Goal: Task Accomplishment & Management: Complete application form

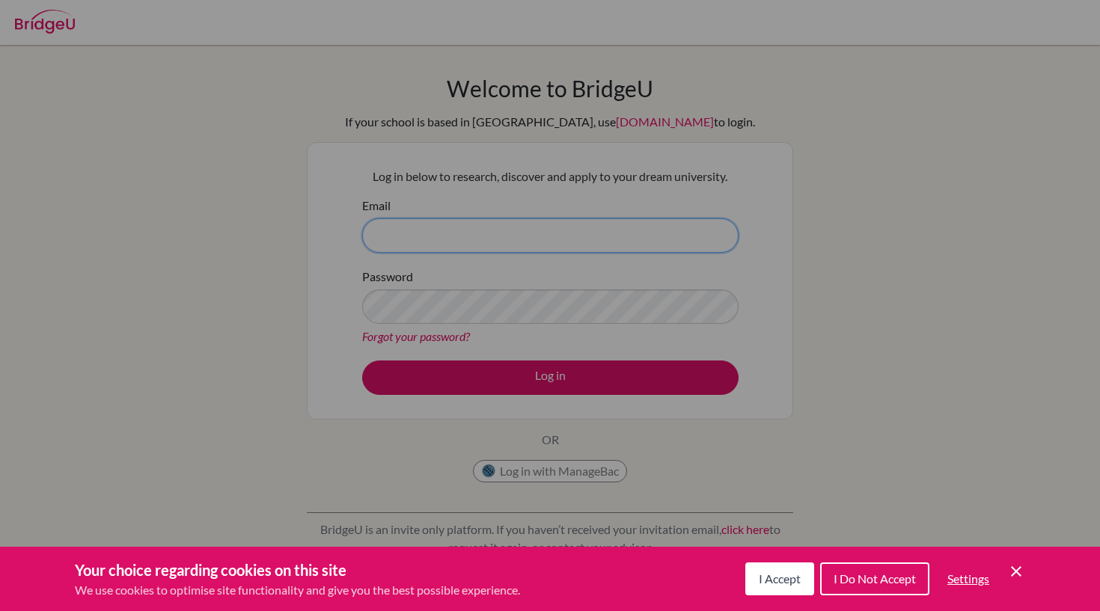
type input "[EMAIL_ADDRESS][DOMAIN_NAME]"
click at [550, 377] on button "Log in" at bounding box center [550, 378] width 376 height 34
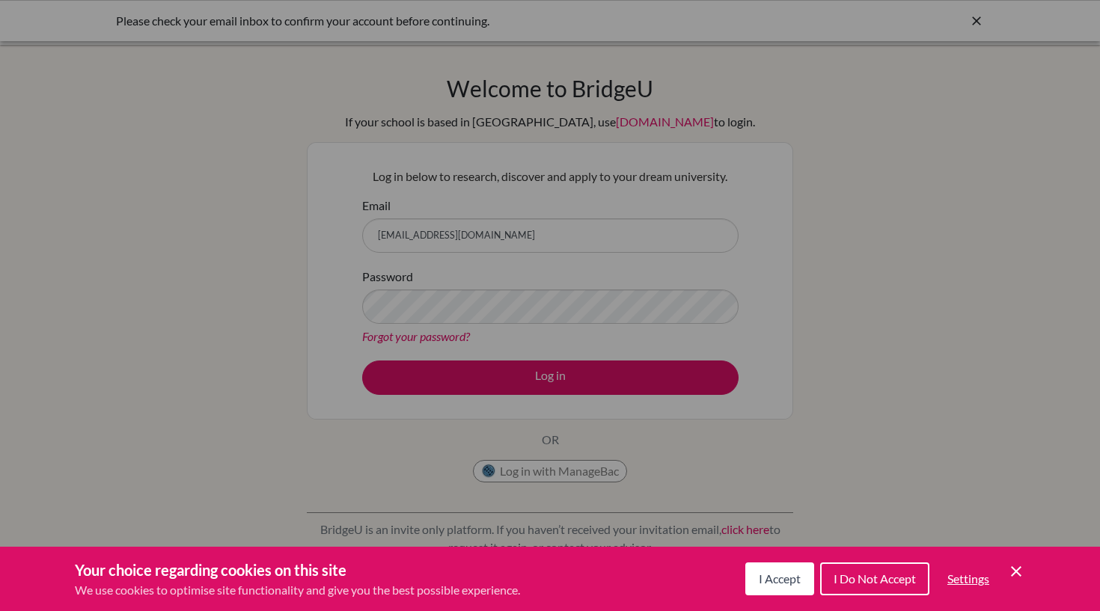
click at [655, 370] on div "Cookie Preferences" at bounding box center [550, 305] width 1100 height 611
click at [625, 307] on div "Cookie Preferences" at bounding box center [550, 305] width 1100 height 611
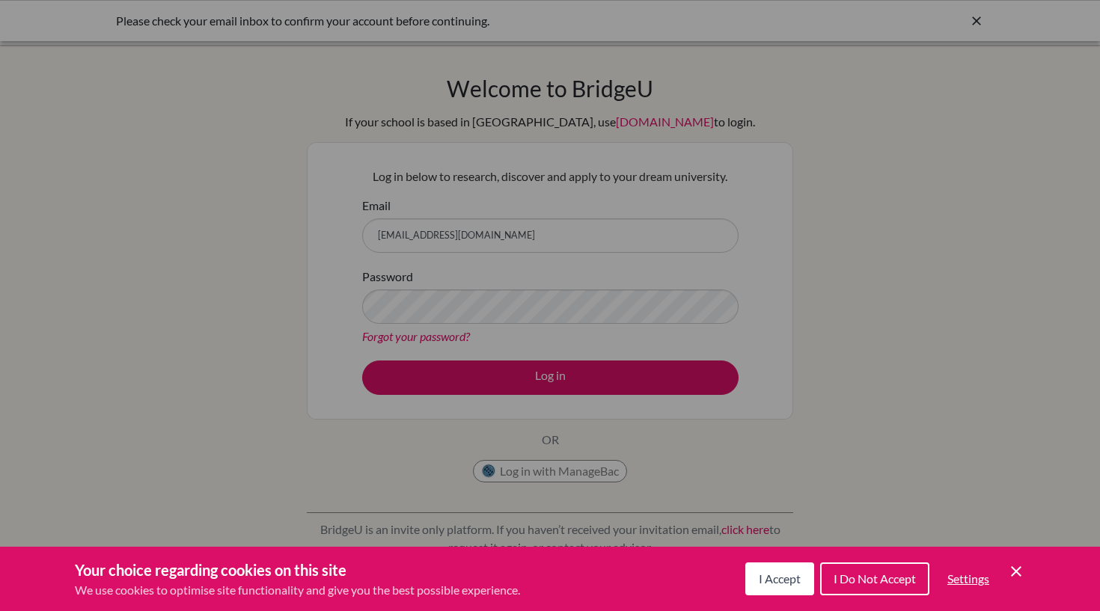
click at [762, 578] on span "I Accept" at bounding box center [779, 578] width 42 height 14
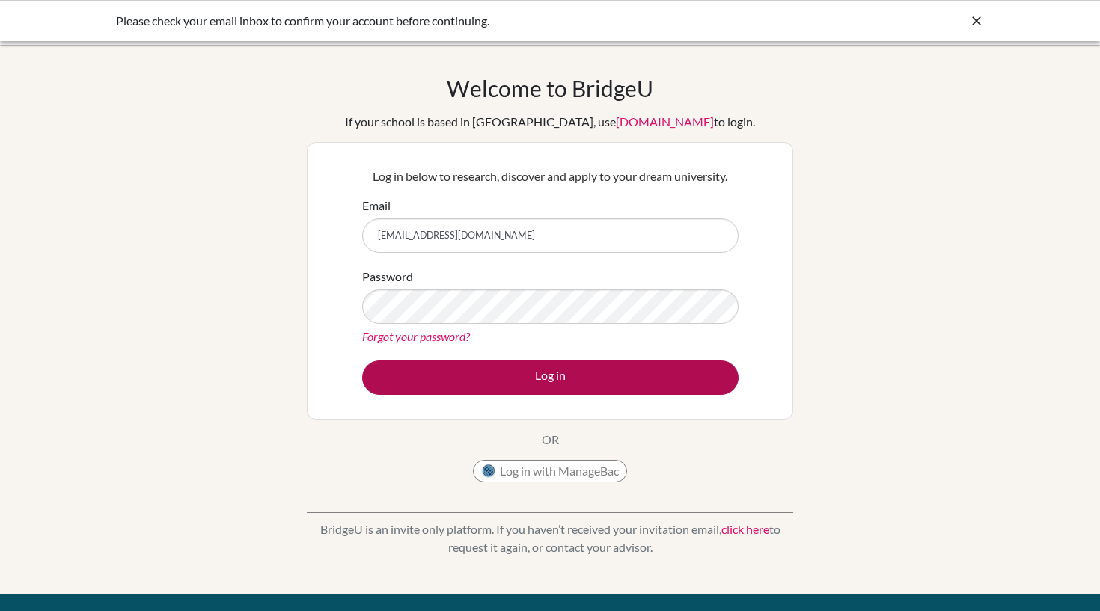
click at [539, 378] on button "Log in" at bounding box center [550, 378] width 376 height 34
click at [516, 384] on button "Log in" at bounding box center [550, 378] width 376 height 34
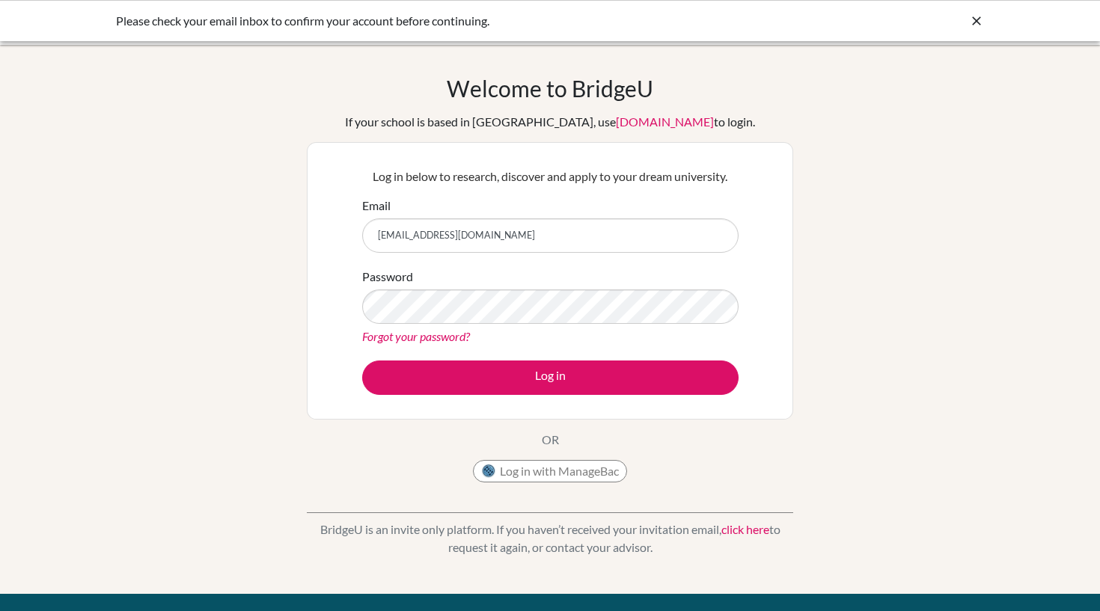
click at [525, 242] on input "[EMAIL_ADDRESS][DOMAIN_NAME]" at bounding box center [550, 235] width 376 height 34
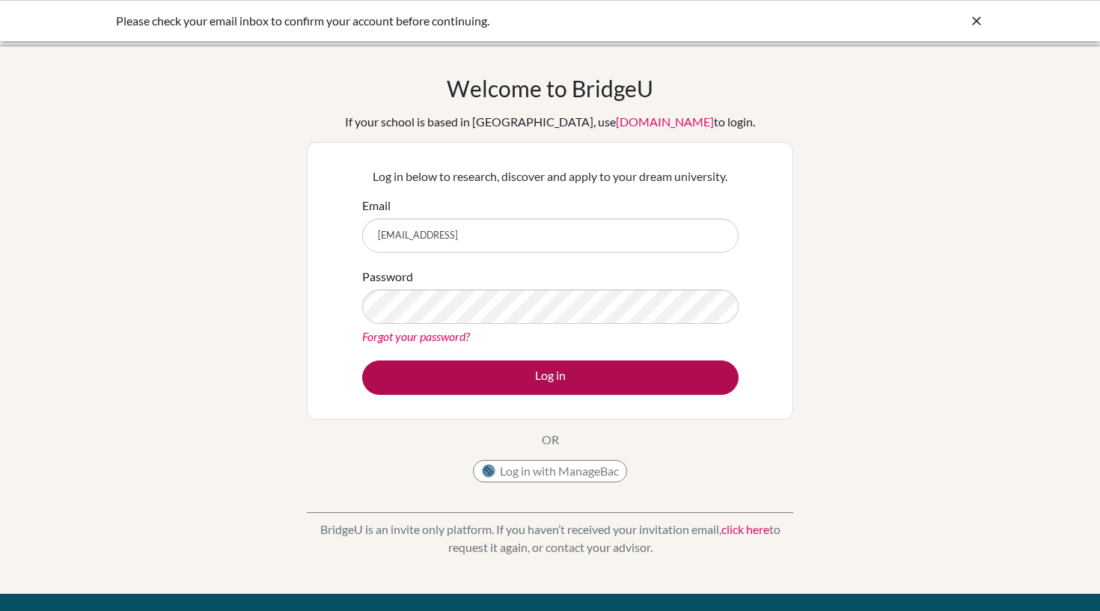
type input "matiasmortongittens@gmail.comj"
click at [521, 379] on button "Log in" at bounding box center [550, 378] width 376 height 34
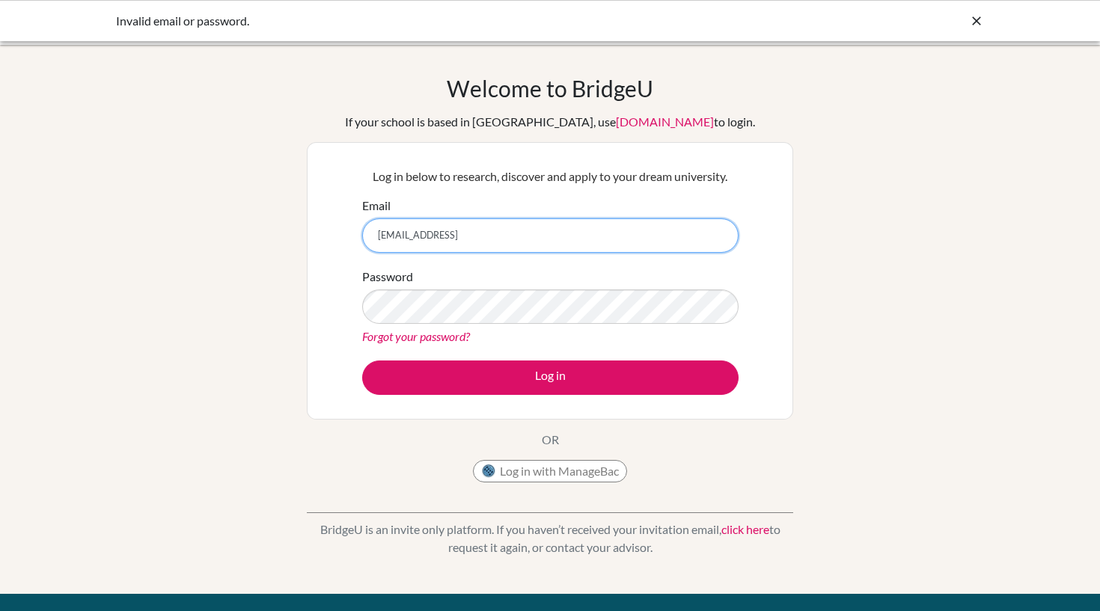
type input "[EMAIL_ADDRESS][DOMAIN_NAME]"
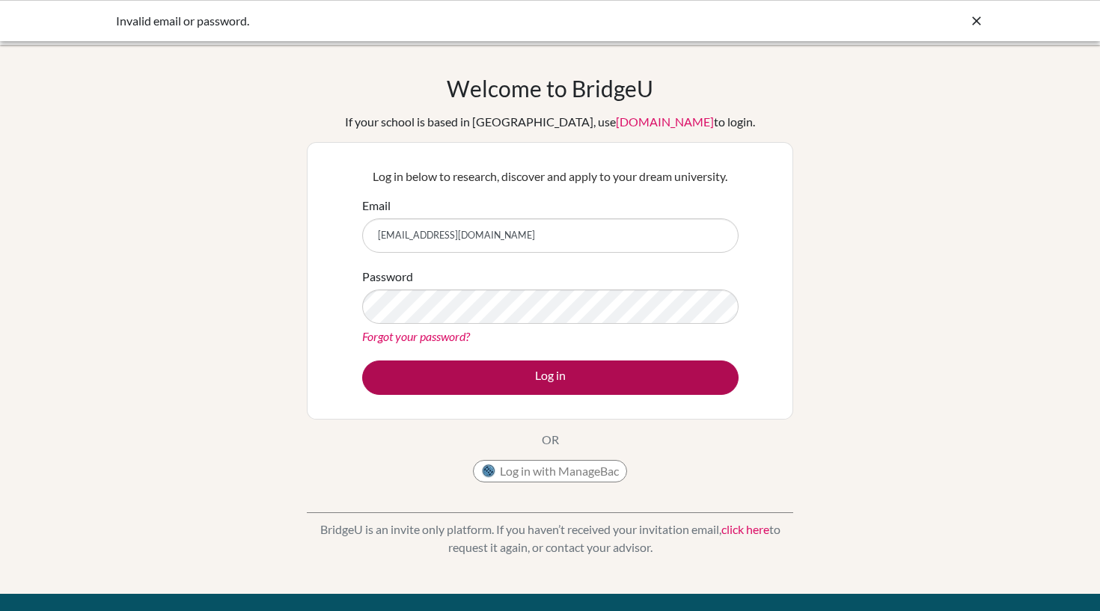
click at [479, 381] on button "Log in" at bounding box center [550, 378] width 376 height 34
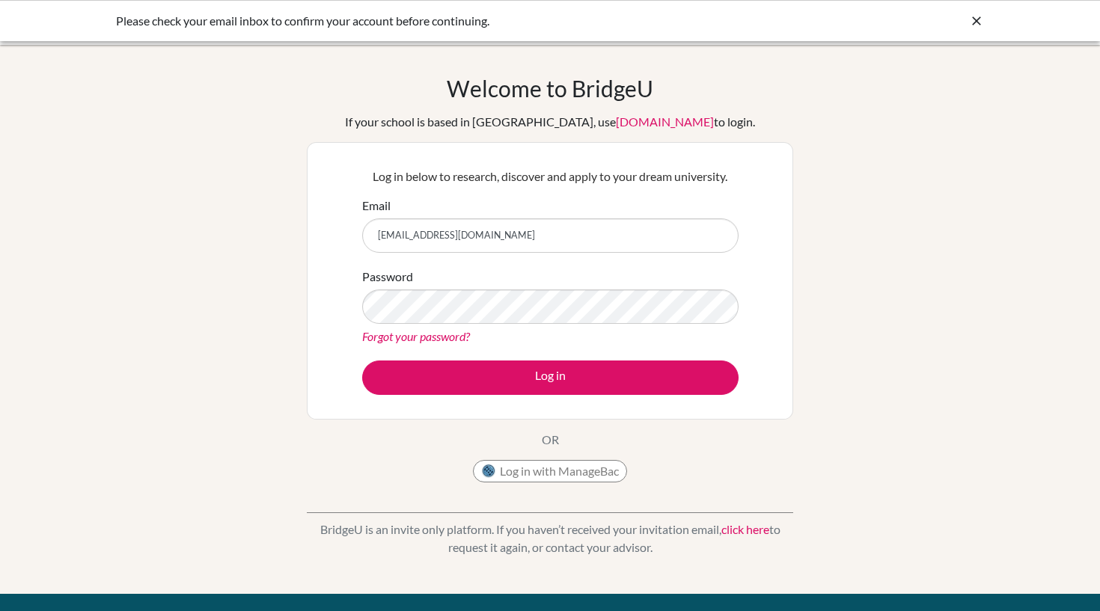
click at [713, 492] on div "BridgeU is an invite only platform. If you haven’t received your invitation ema…" at bounding box center [550, 527] width 486 height 74
drag, startPoint x: 397, startPoint y: 233, endPoint x: 453, endPoint y: 236, distance: 56.2
click at [453, 241] on input "matiasmortongittens@gmail.com" at bounding box center [550, 235] width 376 height 34
click at [541, 239] on input "matiasmortongittens@gmail.com" at bounding box center [550, 235] width 376 height 34
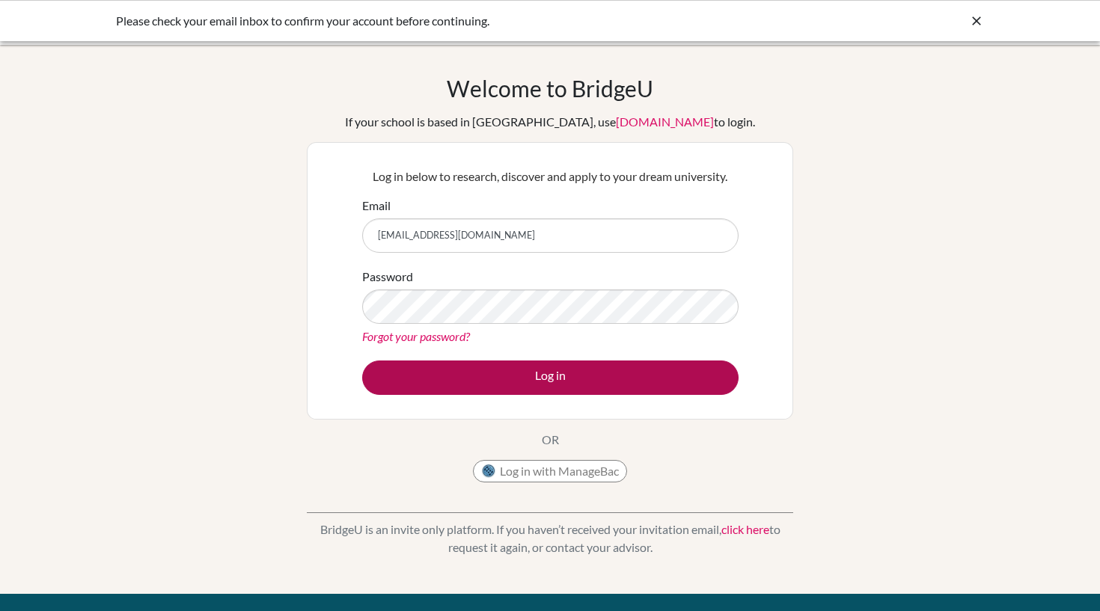
click at [570, 367] on button "Log in" at bounding box center [550, 378] width 376 height 34
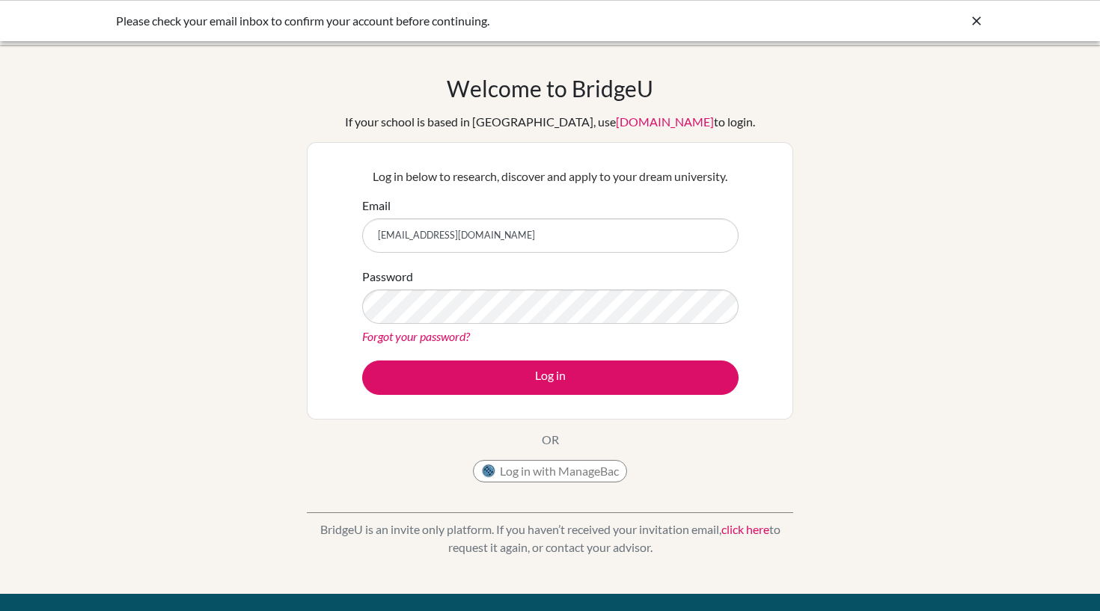
click at [1017, 226] on div "Welcome to [GEOGRAPHIC_DATA] If your school is based in [GEOGRAPHIC_DATA], use …" at bounding box center [550, 319] width 1100 height 489
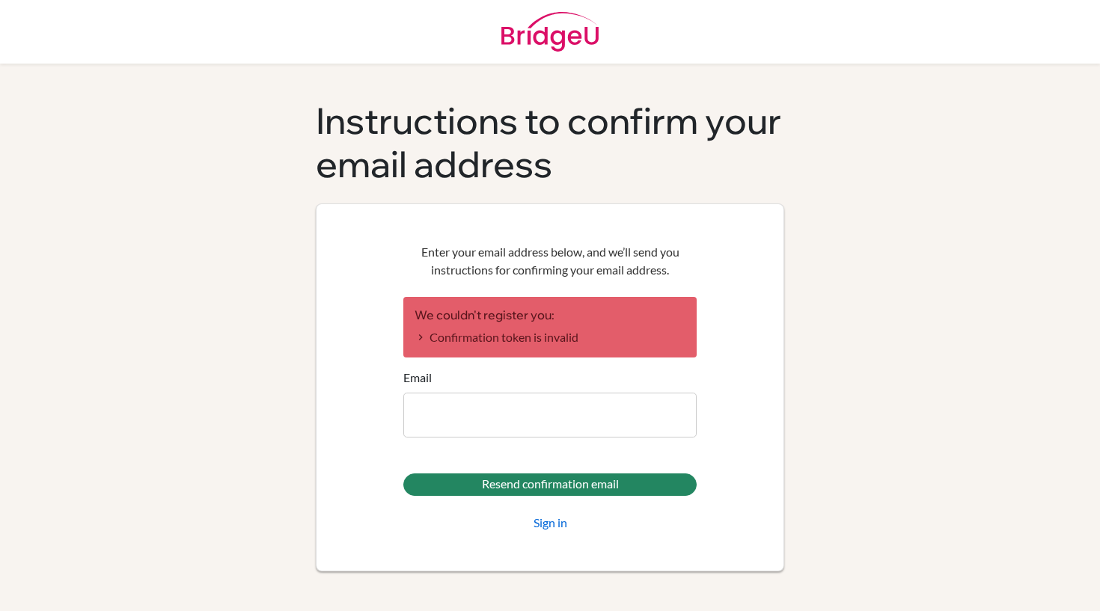
click at [537, 420] on input "Email" at bounding box center [549, 415] width 293 height 45
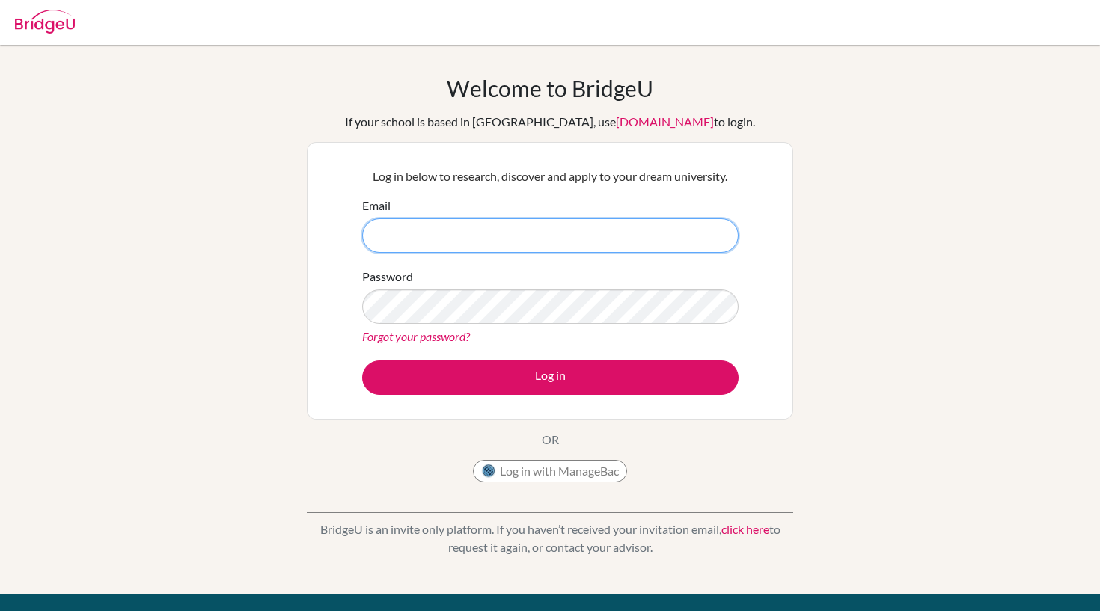
type input "[EMAIL_ADDRESS][DOMAIN_NAME]"
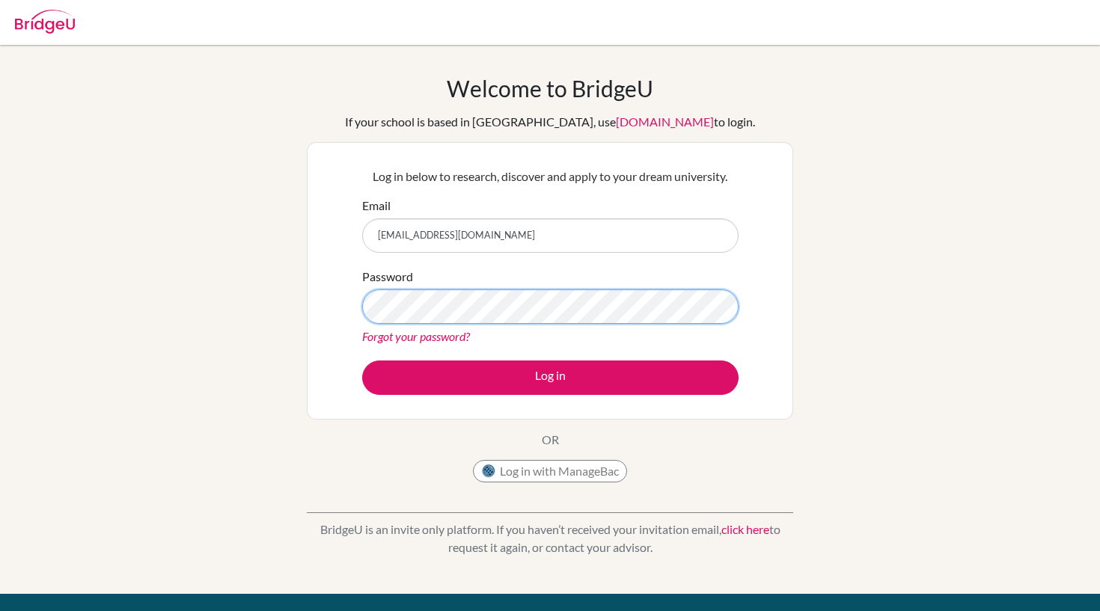
click at [550, 377] on button "Log in" at bounding box center [550, 378] width 376 height 34
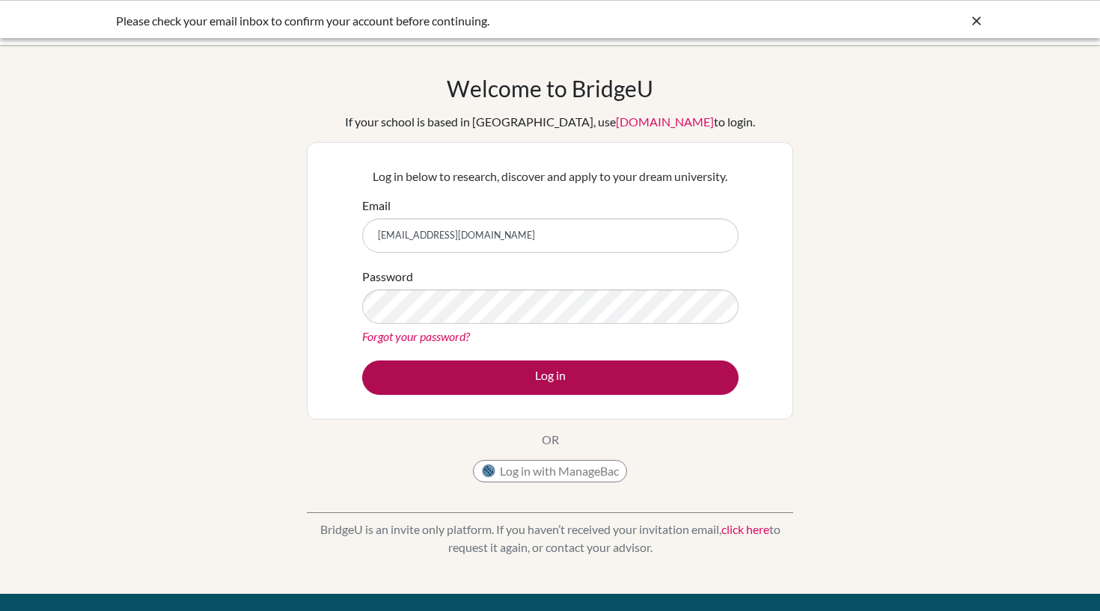
click at [500, 374] on button "Log in" at bounding box center [550, 378] width 376 height 34
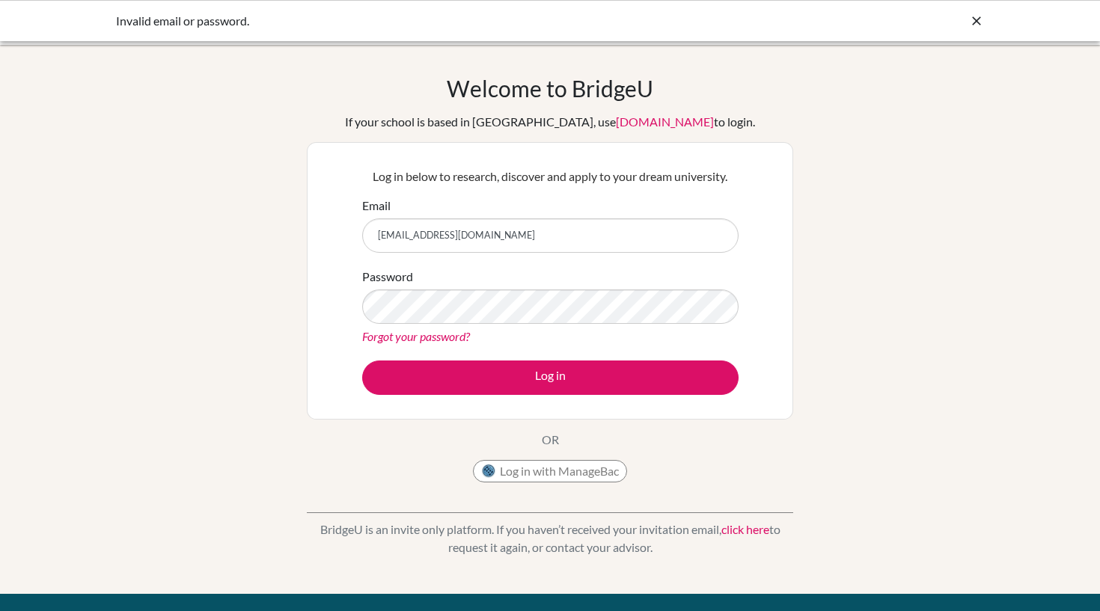
click at [293, 325] on div "Welcome to [GEOGRAPHIC_DATA] If your school is based in [GEOGRAPHIC_DATA], use …" at bounding box center [550, 319] width 1100 height 489
drag, startPoint x: 519, startPoint y: 238, endPoint x: 404, endPoint y: 236, distance: 115.2
click at [404, 236] on input "[EMAIL_ADDRESS][DOMAIN_NAME]" at bounding box center [550, 235] width 376 height 34
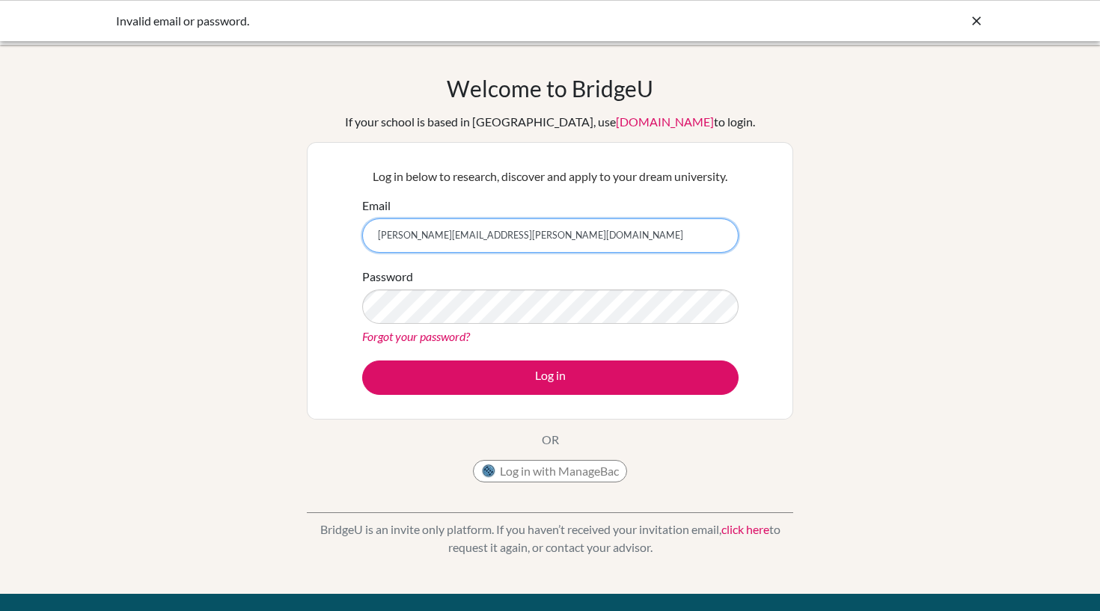
type input "[PERSON_NAME][EMAIL_ADDRESS][PERSON_NAME][DOMAIN_NAME]"
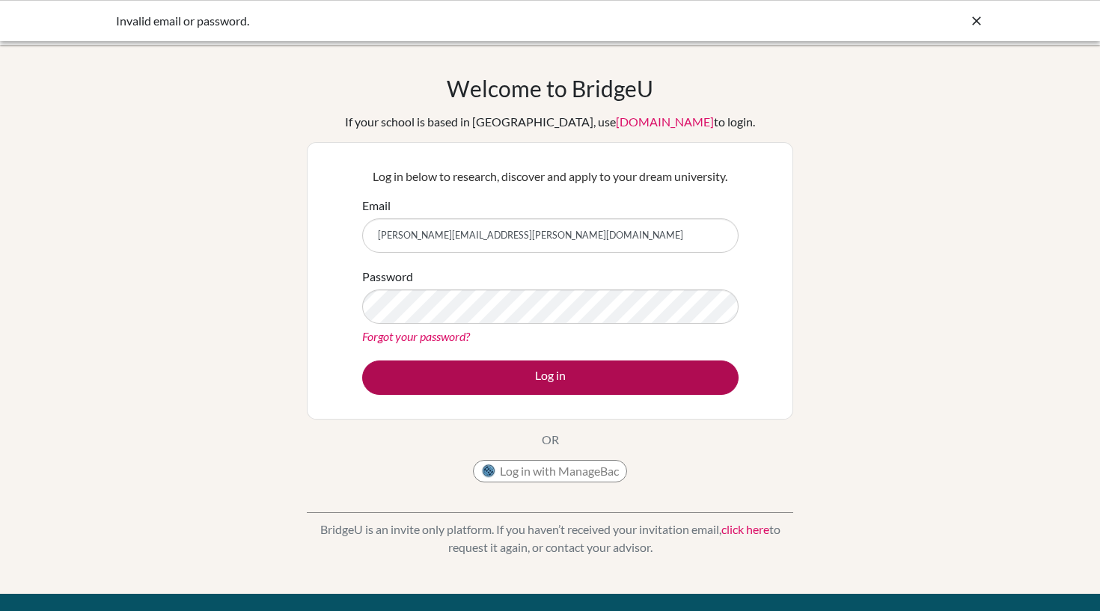
click at [570, 374] on button "Log in" at bounding box center [550, 378] width 376 height 34
